Goal: Task Accomplishment & Management: Understand process/instructions

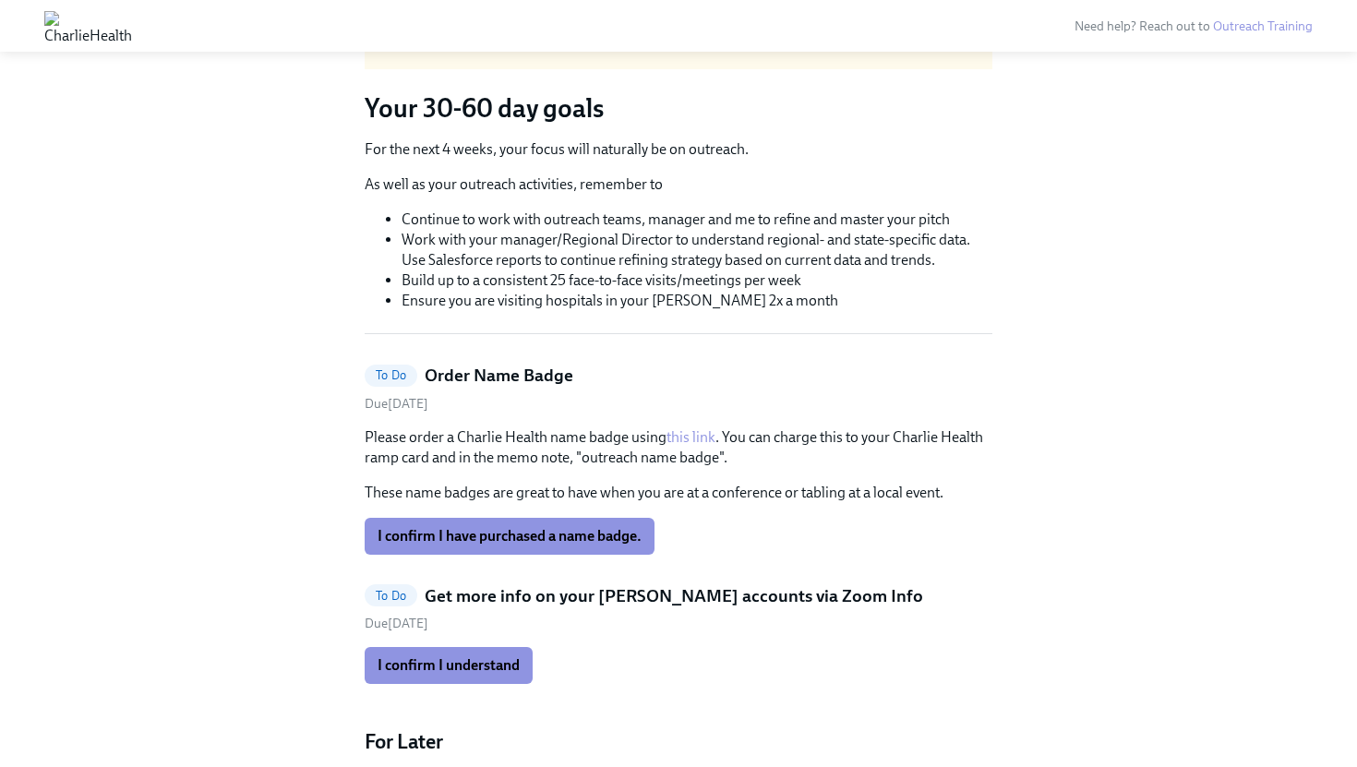
scroll to position [186, 0]
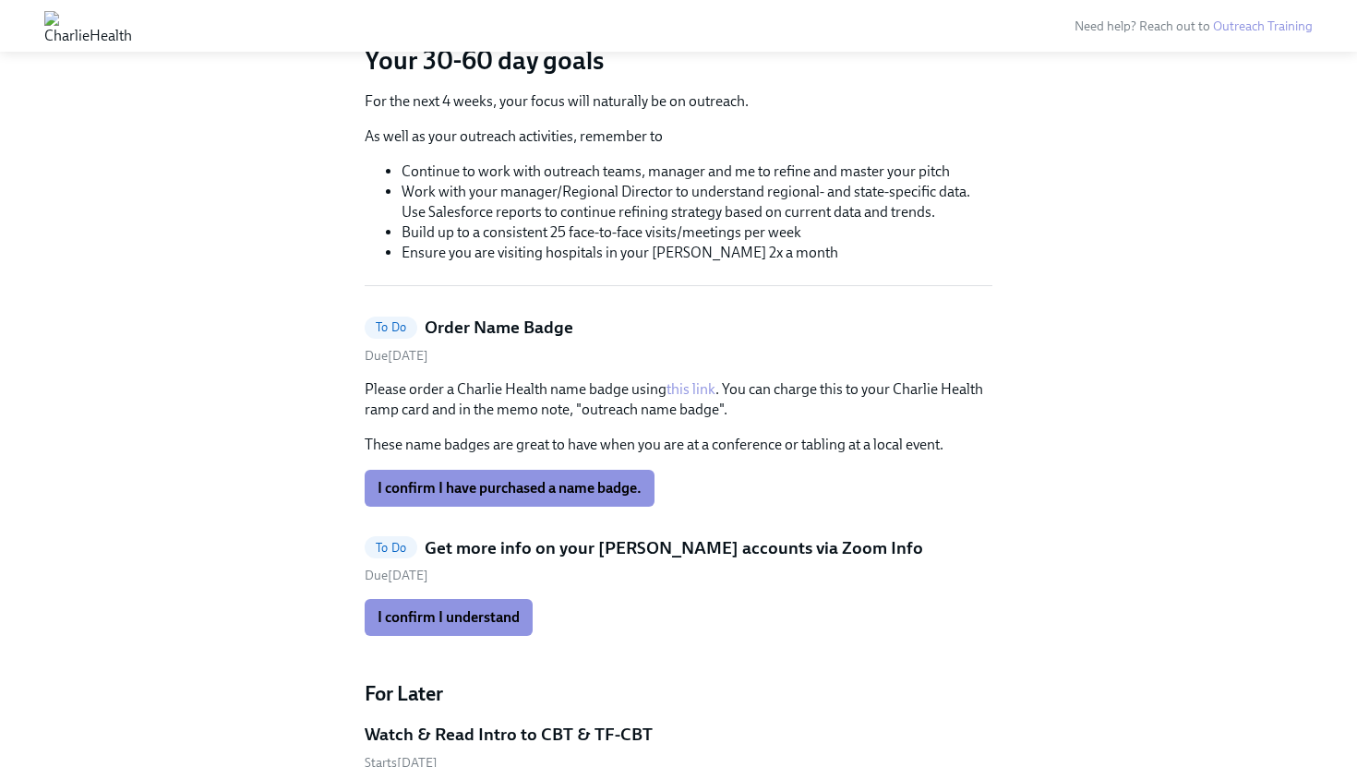
click at [701, 392] on link "this link" at bounding box center [691, 389] width 49 height 18
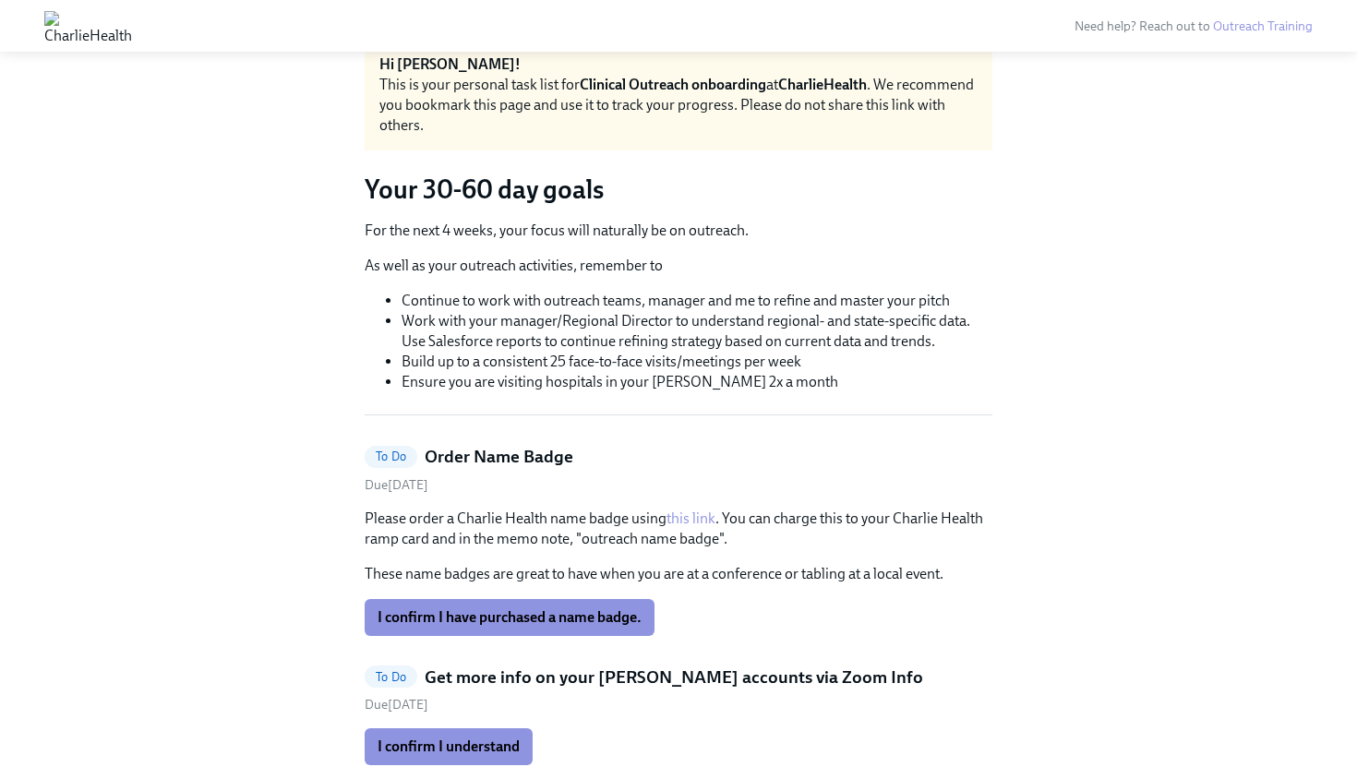
scroll to position [68, 0]
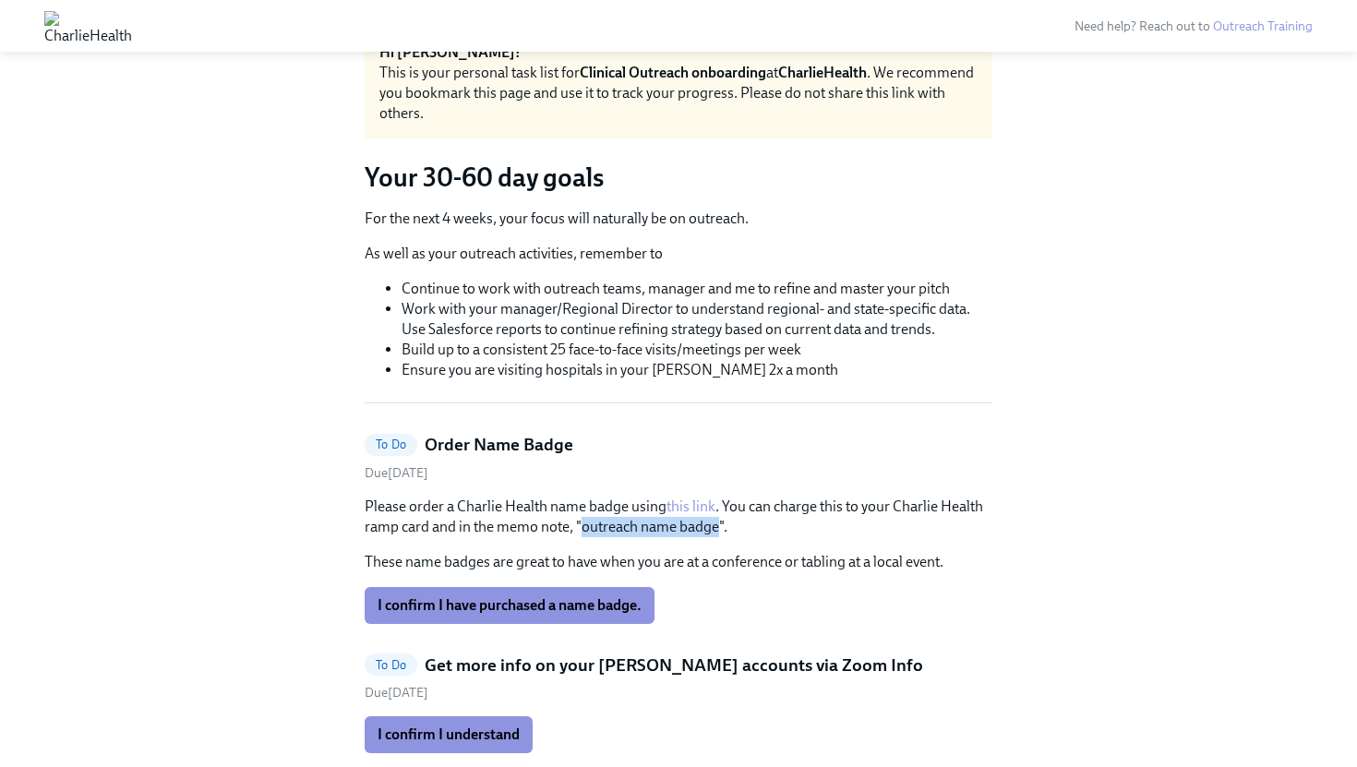
drag, startPoint x: 582, startPoint y: 529, endPoint x: 717, endPoint y: 531, distance: 134.8
click at [717, 531] on p "Please order a Charlie Health name badge using this link . You can charge this …" at bounding box center [679, 517] width 628 height 41
copy p "outreach name badge"
click at [567, 613] on span "I confirm I have purchased a name badge." at bounding box center [510, 606] width 264 height 18
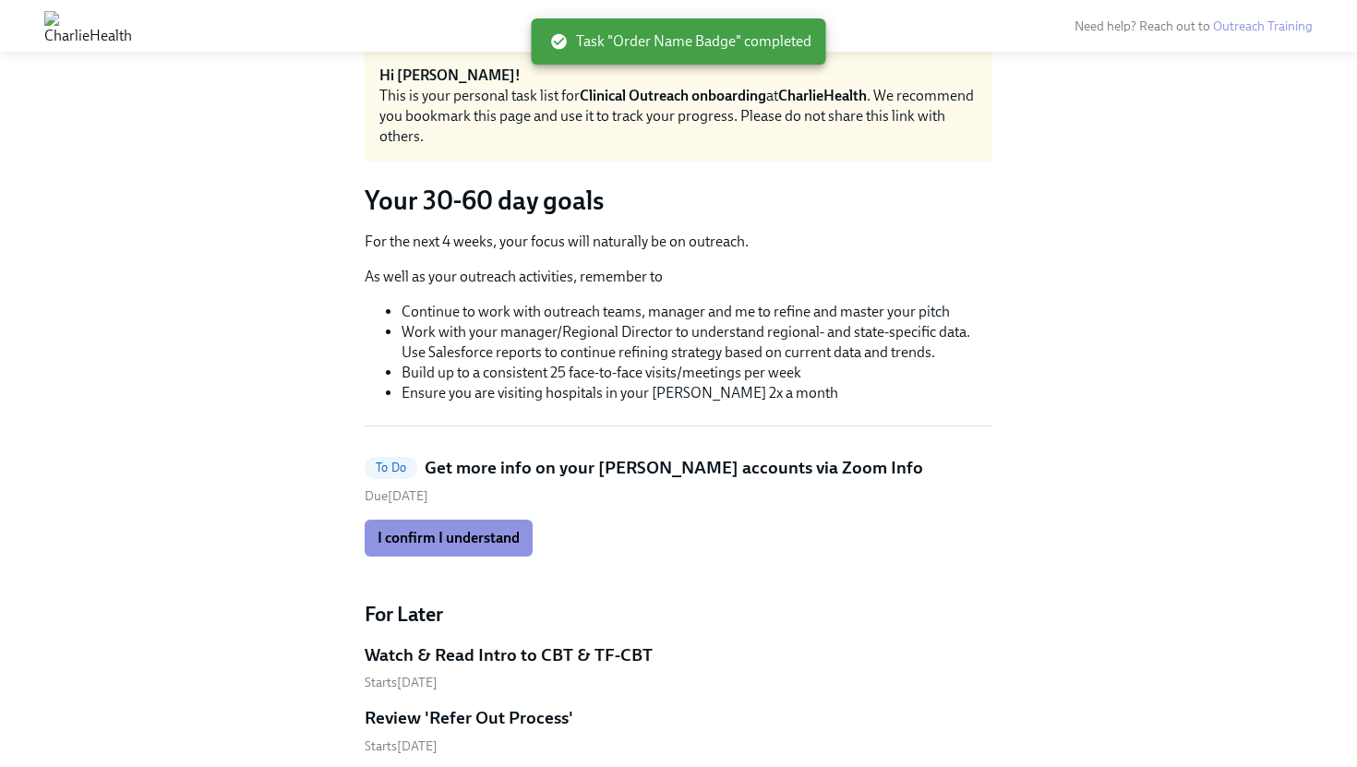
scroll to position [0, 0]
